Goal: Information Seeking & Learning: Learn about a topic

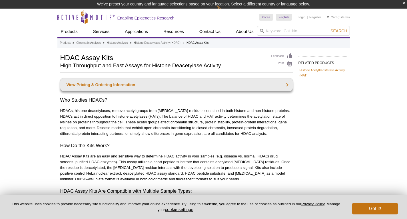
click at [280, 109] on p "HDACs, histone deacetylases, remove acetyl groups from [MEDICAL_DATA] residues …" at bounding box center [176, 122] width 233 height 29
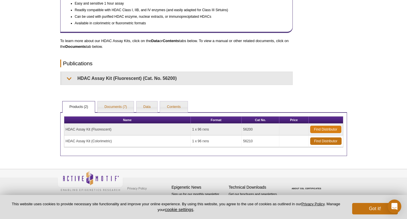
scroll to position [237, 0]
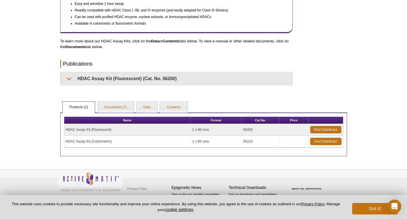
click at [86, 130] on td "HDAC Assay Kit (Fluorescent)" at bounding box center [127, 130] width 127 height 12
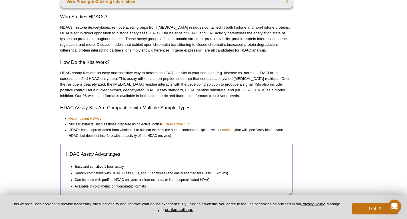
scroll to position [66, 0]
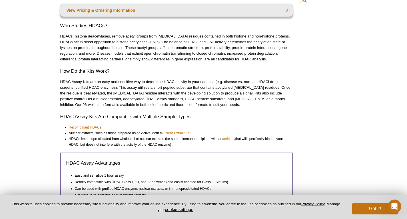
click at [286, 121] on div "View Pricing & Ordering Information Who Studies HDACs? HDACs, histone deacetyla…" at bounding box center [176, 130] width 233 height 253
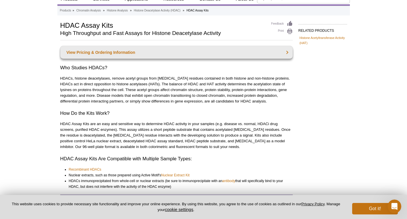
scroll to position [0, 0]
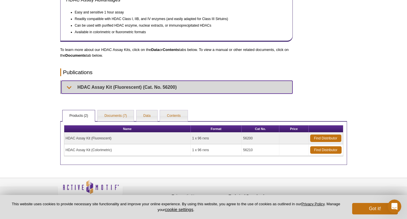
click at [95, 87] on summary "HDAC Assay Kit (Fluorescent) (Cat. No. 56200)" at bounding box center [176, 87] width 231 height 13
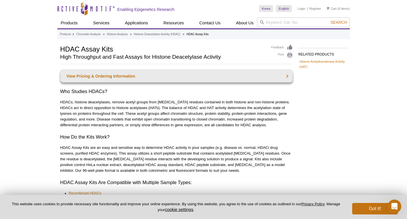
click at [248, 55] on h2 "High Throughput and Fast Assays for Histone Deacetylase Activity" at bounding box center [162, 56] width 205 height 5
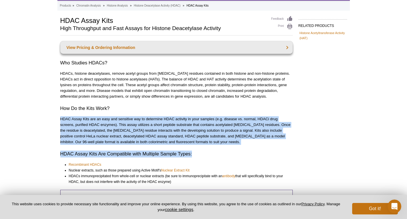
drag, startPoint x: 61, startPoint y: 119, endPoint x: 194, endPoint y: 145, distance: 135.3
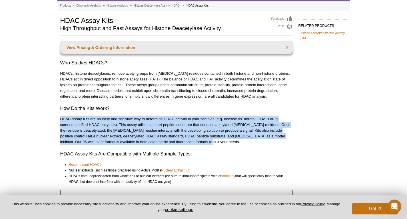
drag, startPoint x: 183, startPoint y: 141, endPoint x: 59, endPoint y: 121, distance: 126.0
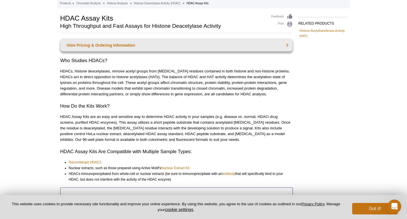
scroll to position [0, 0]
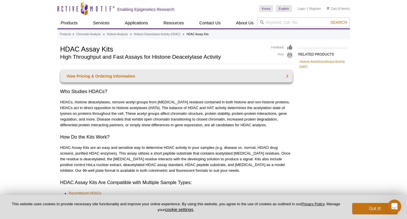
click at [377, 215] on pint-cookie-banner "This website uses cookies to provide necessary site functionality and improve y…" at bounding box center [203, 207] width 407 height 24
click at [377, 208] on button "Got it!" at bounding box center [375, 208] width 46 height 11
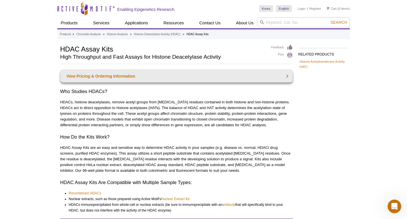
click at [265, 140] on h2 "How Do the Kits Work?" at bounding box center [176, 136] width 233 height 7
click at [133, 145] on p "HDAC Assay Kits are an easy and sensitive way to determine HDAC activity in you…" at bounding box center [176, 159] width 233 height 29
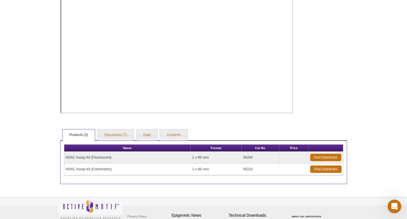
scroll to position [428, 0]
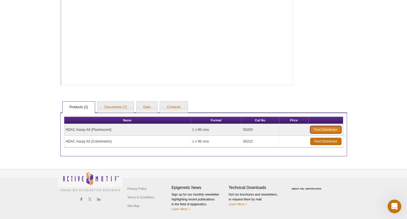
click at [315, 130] on link "Find Distributor" at bounding box center [325, 129] width 31 height 7
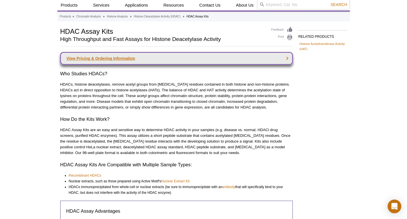
click at [157, 58] on link "View Pricing & Ordering Information" at bounding box center [176, 58] width 233 height 13
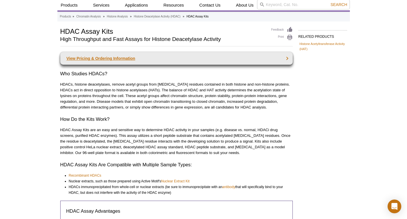
scroll to position [246, 0]
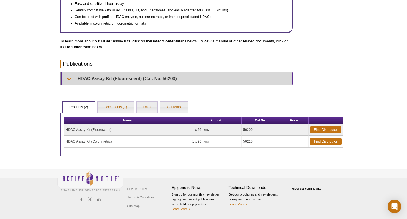
click at [92, 75] on summary "HDAC Assay Kit (Fluorescent) (Cat. No. 56200)" at bounding box center [176, 78] width 231 height 13
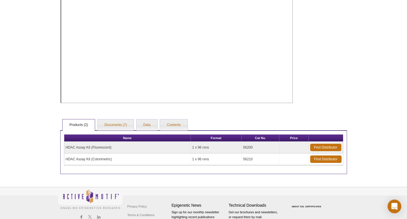
scroll to position [428, 0]
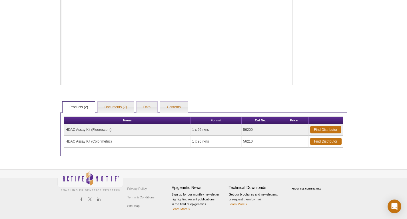
click at [92, 130] on td "HDAC Assay Kit (Fluorescent)" at bounding box center [127, 130] width 127 height 12
click at [93, 130] on td "HDAC Assay Kit (Fluorescent)" at bounding box center [127, 130] width 127 height 12
click at [104, 130] on td "HDAC Assay Kit (Fluorescent)" at bounding box center [127, 130] width 127 height 12
click at [196, 131] on td "1 x 96 rxns" at bounding box center [216, 130] width 51 height 12
click at [253, 128] on td "56200" at bounding box center [261, 130] width 38 height 12
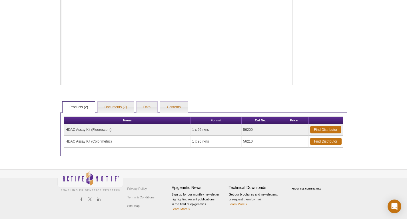
click at [253, 128] on td "56200" at bounding box center [261, 130] width 38 height 12
click at [301, 133] on td at bounding box center [293, 130] width 29 height 12
click at [152, 106] on link "Data" at bounding box center [147, 106] width 21 height 11
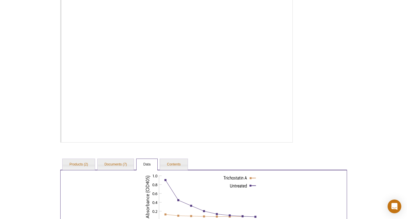
scroll to position [399, 0]
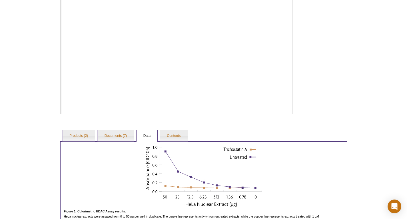
click at [83, 132] on link "Products (2)" at bounding box center [79, 135] width 32 height 11
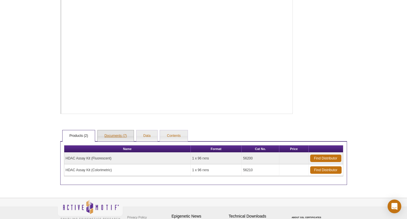
click at [113, 133] on link "Documents (7)" at bounding box center [116, 135] width 36 height 11
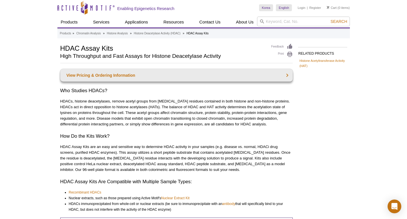
scroll to position [0, 0]
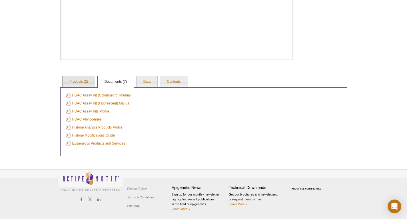
click at [87, 81] on link "Products (2)" at bounding box center [79, 81] width 32 height 11
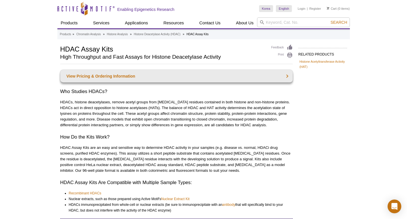
click at [161, 89] on h2 "Who Studies HDACs?" at bounding box center [176, 91] width 233 height 7
